Goal: Information Seeking & Learning: Find specific page/section

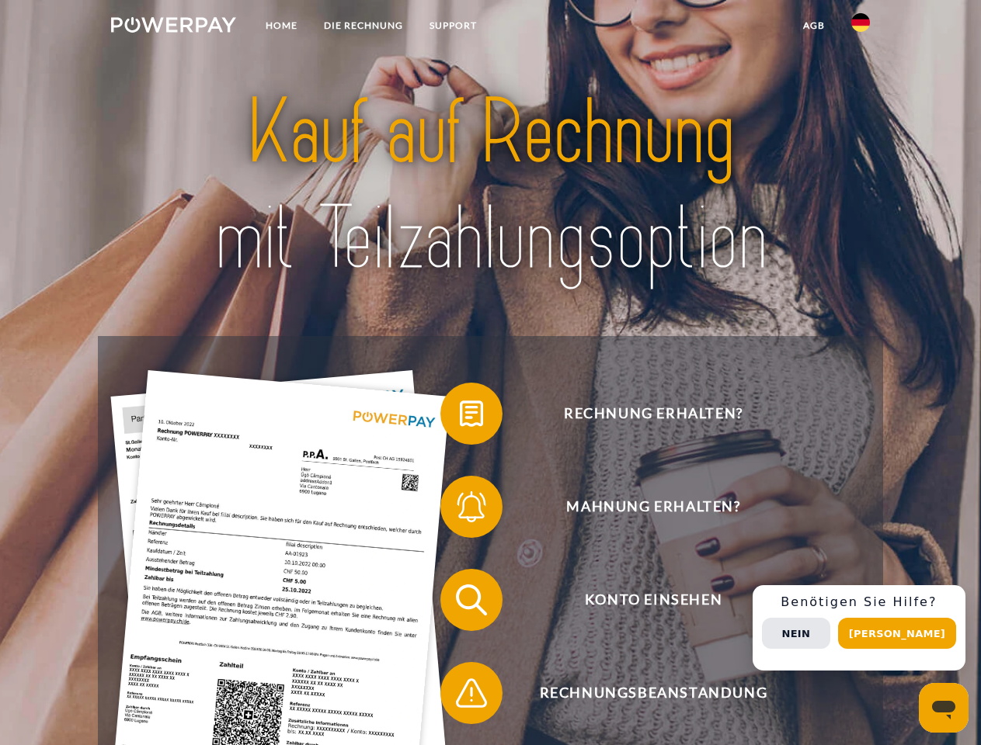
click at [173, 27] on img at bounding box center [173, 25] width 125 height 16
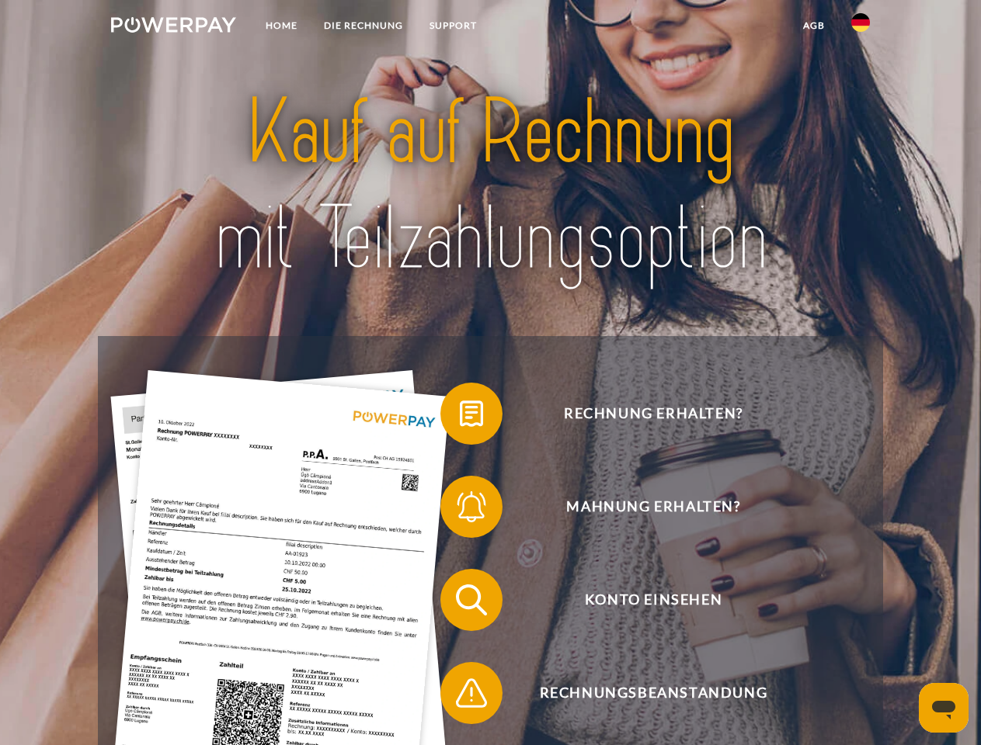
click at [860, 27] on img at bounding box center [860, 22] width 19 height 19
click at [813, 26] on link "agb" at bounding box center [814, 26] width 48 height 28
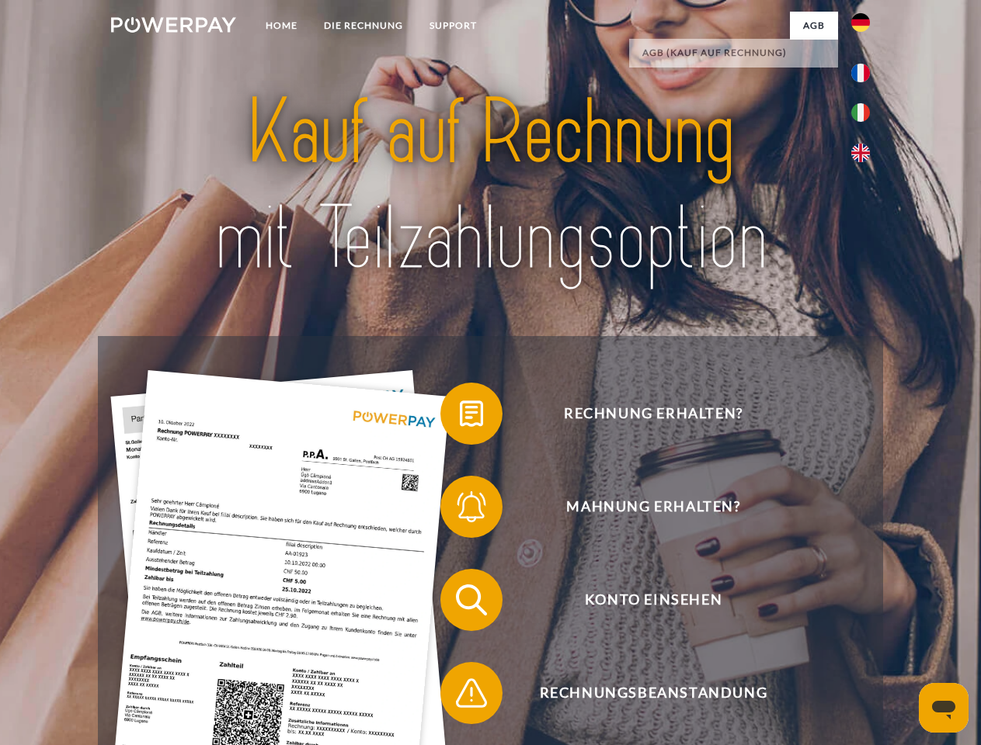
click at [460, 417] on span at bounding box center [448, 414] width 78 height 78
click at [460, 510] on span at bounding box center [448, 507] width 78 height 78
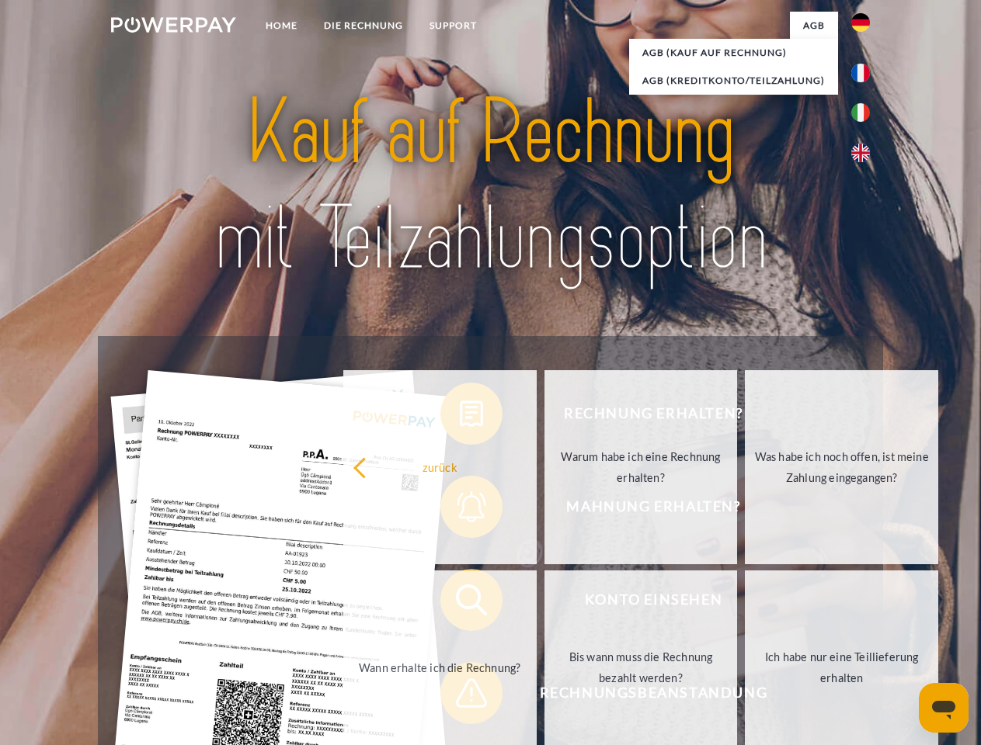
click at [544, 603] on link "Bis wann muss die Rechnung bezahlt werden?" at bounding box center [640, 668] width 193 height 194
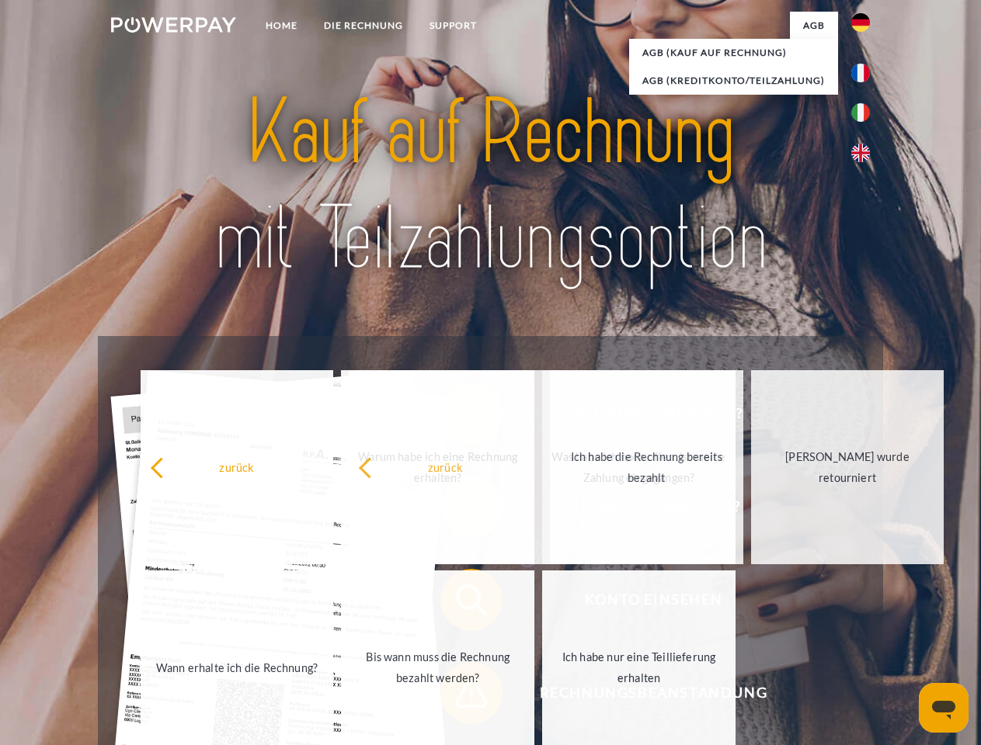
click at [460, 696] on span at bounding box center [448, 693] width 78 height 78
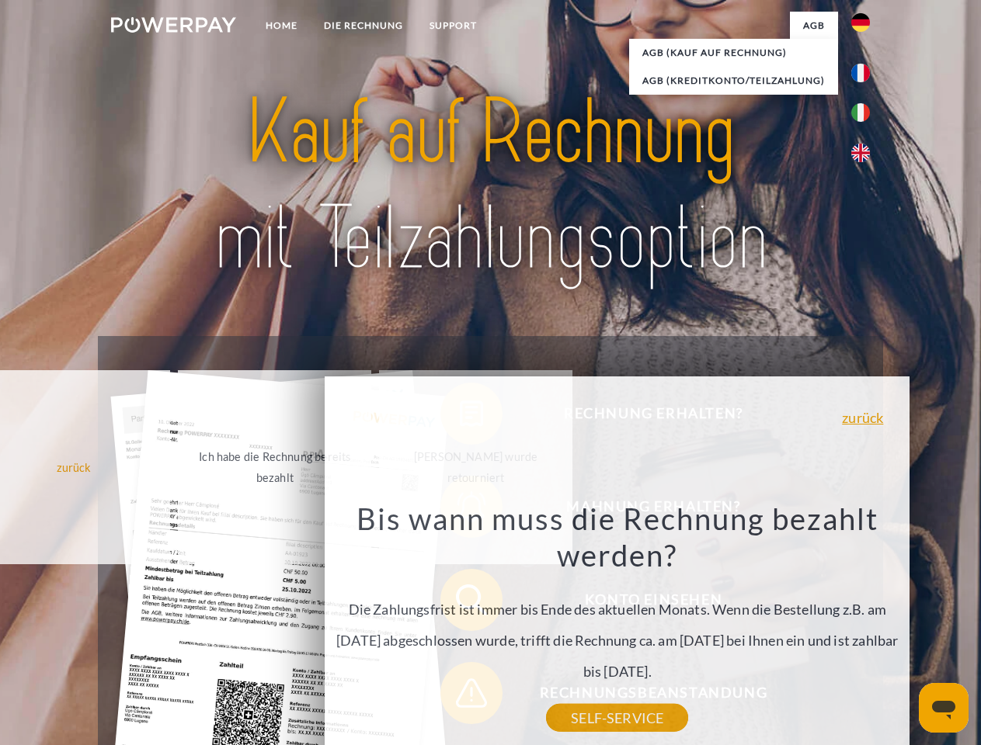
click at [864, 628] on div "Rechnung erhalten? Mahnung erhalten? Konto einsehen" at bounding box center [490, 646] width 784 height 621
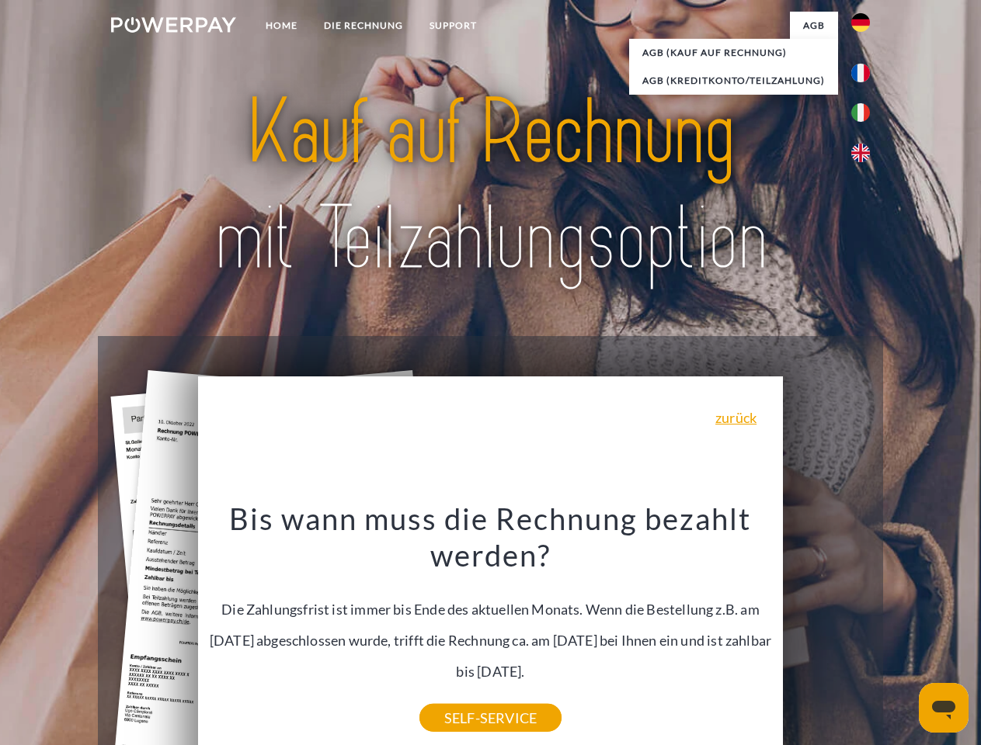
click at [826, 631] on span "Konto einsehen" at bounding box center [653, 600] width 380 height 62
click at [902, 633] on header "Home DIE RECHNUNG SUPPORT" at bounding box center [490, 536] width 981 height 1072
